Goal: Information Seeking & Learning: Find specific fact

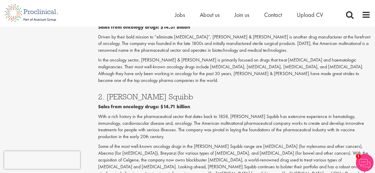
scroll to position [1037, 0]
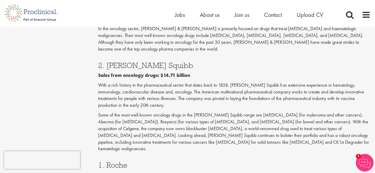
click at [108, 161] on h3 "1. Roche" at bounding box center [234, 165] width 272 height 8
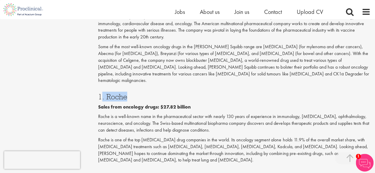
scroll to position [1066, 0]
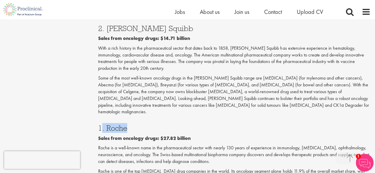
click at [120, 124] on h3 "1. Roche" at bounding box center [234, 128] width 272 height 8
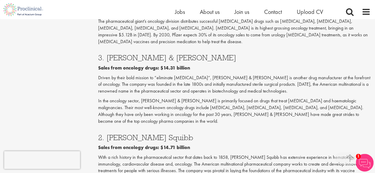
scroll to position [948, 0]
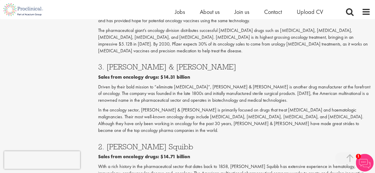
click at [119, 143] on h3 "2. [PERSON_NAME] Squibb" at bounding box center [234, 147] width 272 height 8
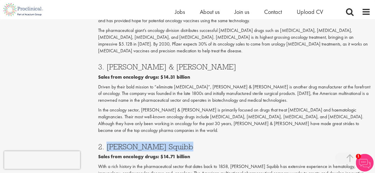
drag, startPoint x: 119, startPoint y: 93, endPoint x: 182, endPoint y: 87, distance: 63.9
copy div "[PERSON_NAME] Squibb"
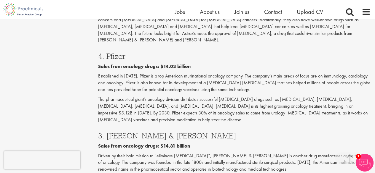
scroll to position [834, 0]
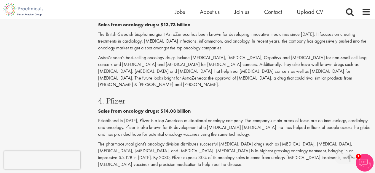
drag, startPoint x: 167, startPoint y: 132, endPoint x: 110, endPoint y: 134, distance: 56.9
drag, startPoint x: 105, startPoint y: 134, endPoint x: 177, endPoint y: 131, distance: 72.6
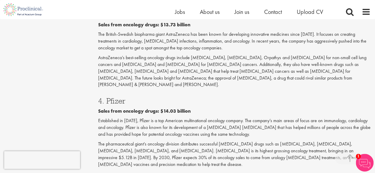
copy div "[PERSON_NAME] & [PERSON_NAME]"
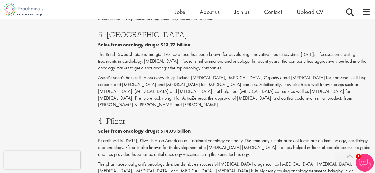
scroll to position [804, 0]
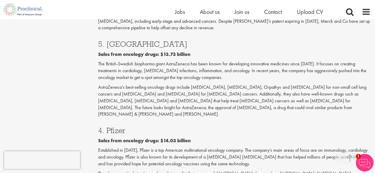
click at [111, 127] on h3 "4. Pfizer" at bounding box center [234, 131] width 272 height 8
copy h3 "Pfizer"
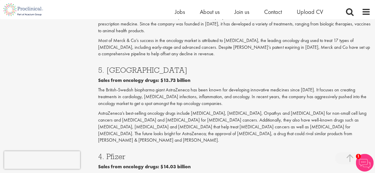
scroll to position [745, 0]
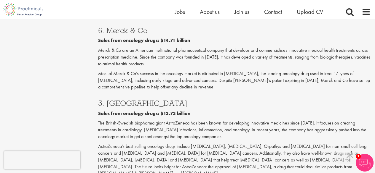
click at [139, 100] on h3 "5. [GEOGRAPHIC_DATA]" at bounding box center [234, 104] width 272 height 8
drag, startPoint x: 139, startPoint y: 72, endPoint x: 119, endPoint y: 69, distance: 19.7
click at [119, 100] on h3 "5. [GEOGRAPHIC_DATA]" at bounding box center [234, 104] width 272 height 8
copy h3 "AstraZeneca"
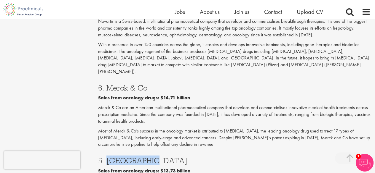
scroll to position [656, 0]
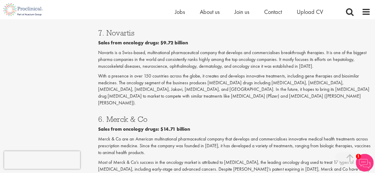
click at [114, 116] on h3 "6. Merck & Co" at bounding box center [234, 120] width 272 height 8
drag, startPoint x: 114, startPoint y: 86, endPoint x: 141, endPoint y: 83, distance: 27.7
click at [141, 116] on h3 "6. Merck & Co" at bounding box center [234, 120] width 272 height 8
copy h3 "Merck & Co"
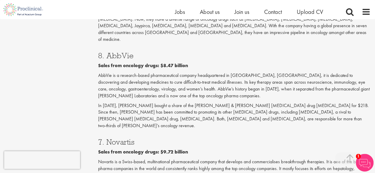
scroll to position [538, 0]
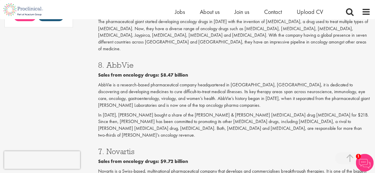
click at [111, 147] on h3 "7. Novartis" at bounding box center [234, 151] width 272 height 8
copy div "7. Novartis"
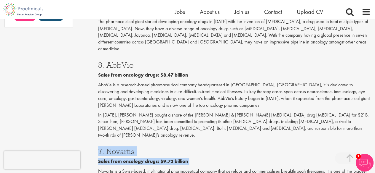
drag, startPoint x: 111, startPoint y: 124, endPoint x: 214, endPoint y: 158, distance: 107.8
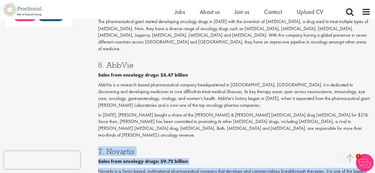
copy div "7. Novartis Sales from oncology drugs: $9.72 billion Novartis is a Swiss-based,…"
drag, startPoint x: 217, startPoint y: 162, endPoint x: 126, endPoint y: 126, distance: 97.5
click at [126, 147] on h3 "7. Novartis" at bounding box center [234, 151] width 272 height 8
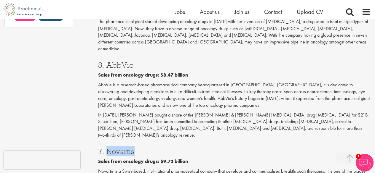
click at [126, 147] on h3 "7. Novartis" at bounding box center [234, 151] width 272 height 8
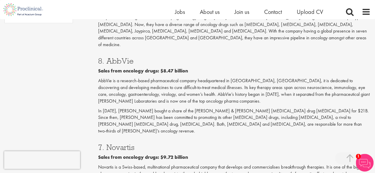
scroll to position [620, 0]
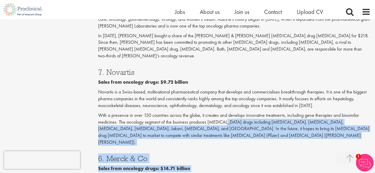
drag, startPoint x: 225, startPoint y: 173, endPoint x: 237, endPoint y: 180, distance: 13.6
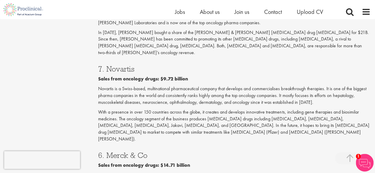
click at [121, 65] on h3 "7. Novartis" at bounding box center [234, 69] width 272 height 8
copy h3 "Novartis"
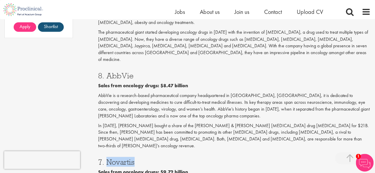
scroll to position [502, 0]
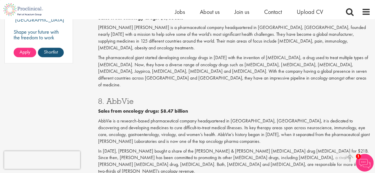
click at [122, 97] on h3 "8. AbbVie" at bounding box center [234, 101] width 272 height 8
copy h3 "AbbVie"
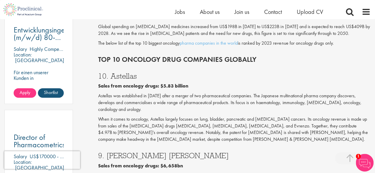
click at [112, 152] on h3 "9. [PERSON_NAME] [PERSON_NAME]" at bounding box center [234, 156] width 272 height 8
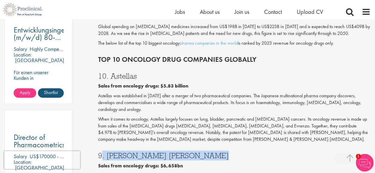
click at [113, 152] on h3 "9. [PERSON_NAME] [PERSON_NAME]" at bounding box center [234, 156] width 272 height 8
click at [114, 152] on h3 "9. [PERSON_NAME] [PERSON_NAME]" at bounding box center [234, 156] width 272 height 8
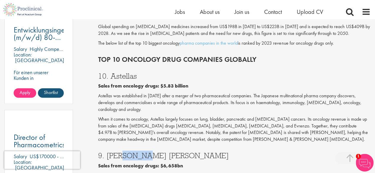
drag, startPoint x: 114, startPoint y: 147, endPoint x: 122, endPoint y: 148, distance: 8.4
click at [122, 152] on h3 "9. [PERSON_NAME] [PERSON_NAME]" at bounding box center [234, 156] width 272 height 8
drag, startPoint x: 122, startPoint y: 148, endPoint x: 109, endPoint y: 148, distance: 13.0
click at [109, 152] on h3 "9. [PERSON_NAME] [PERSON_NAME]" at bounding box center [234, 156] width 272 height 8
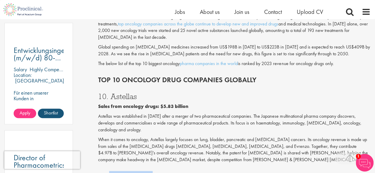
scroll to position [324, 0]
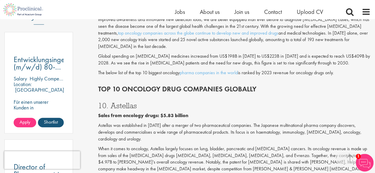
click at [120, 113] on b "Sales from oncology drugs: $5.83 billion" at bounding box center [143, 116] width 90 height 6
click at [124, 102] on h3 "10. Astellas" at bounding box center [234, 106] width 272 height 8
copy h3 "Astellas"
